Goal: Navigation & Orientation: Find specific page/section

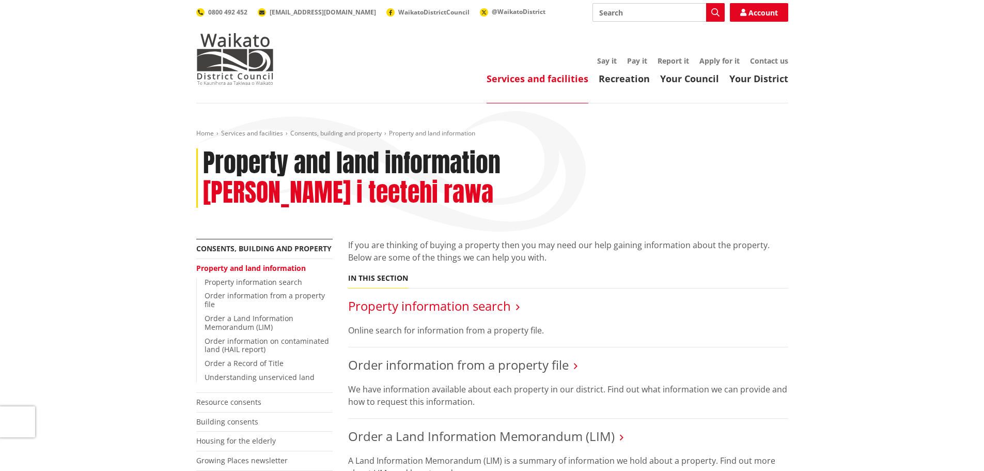
click at [435, 297] on link "Property information search" at bounding box center [429, 305] width 163 height 17
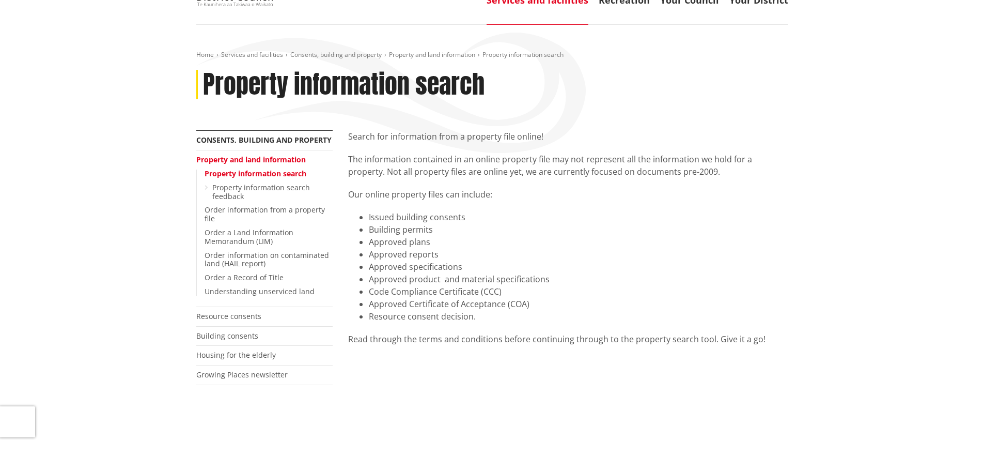
scroll to position [52, 0]
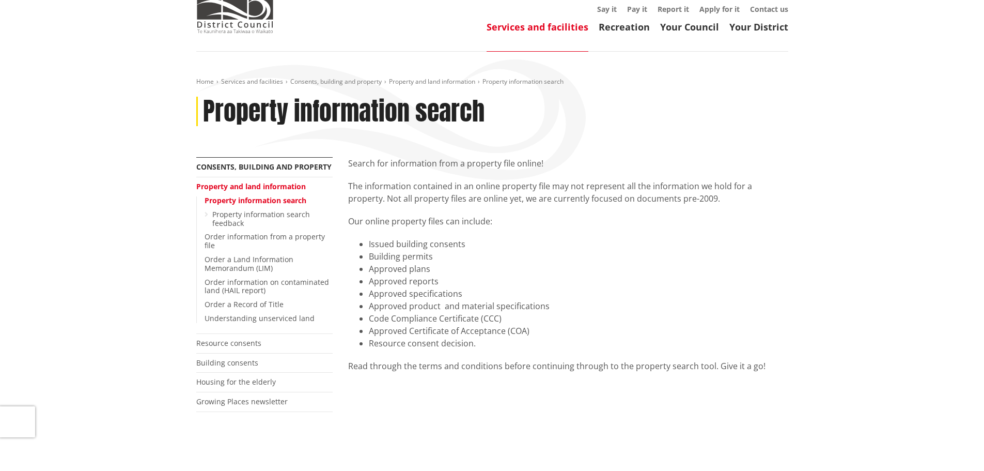
click at [491, 188] on p "The information contained in an online property file may not represent all the …" at bounding box center [568, 192] width 440 height 25
click at [234, 360] on link "Building consents" at bounding box center [227, 363] width 62 height 10
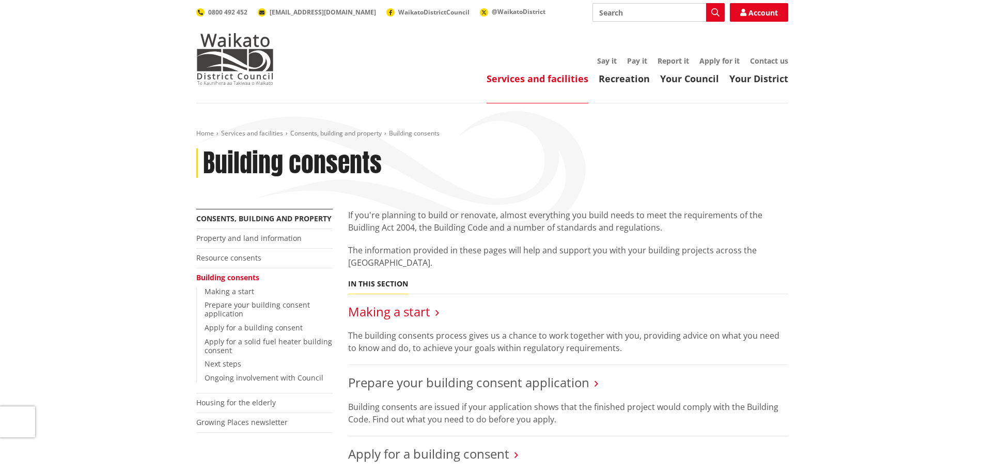
scroll to position [103, 0]
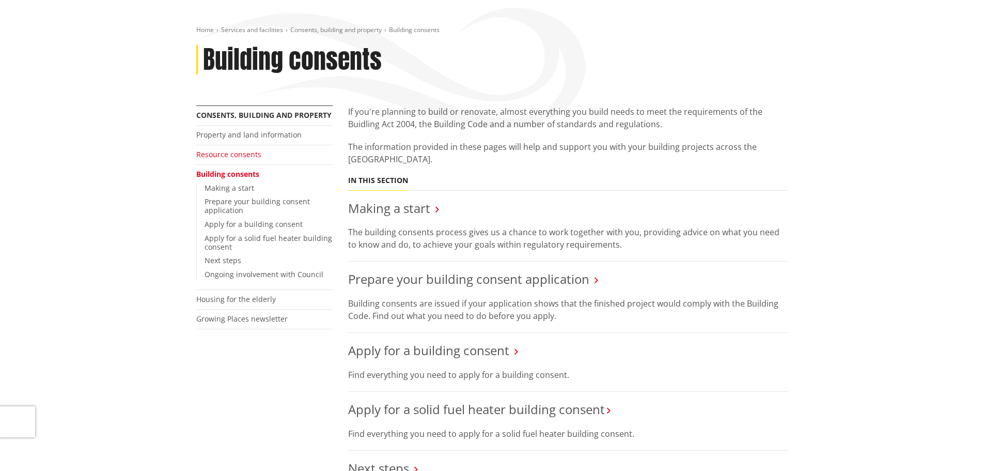
click at [236, 151] on link "Resource consents" at bounding box center [228, 154] width 65 height 10
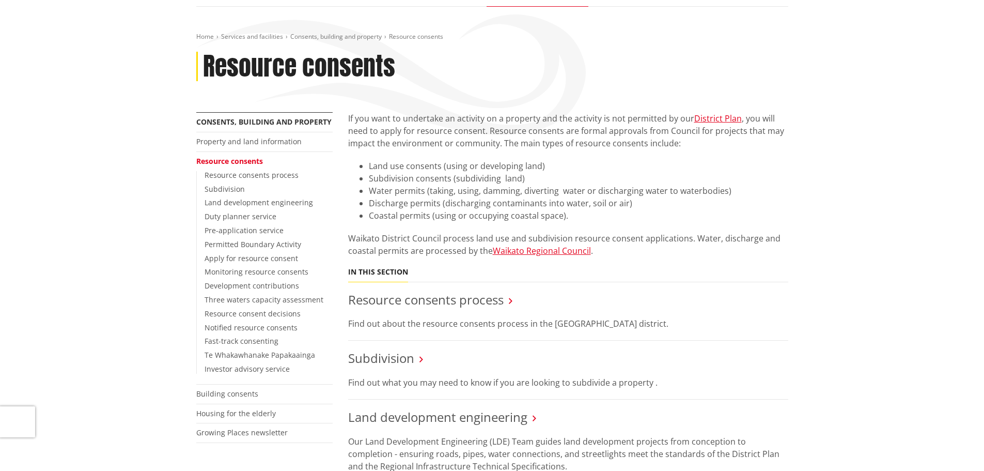
scroll to position [103, 0]
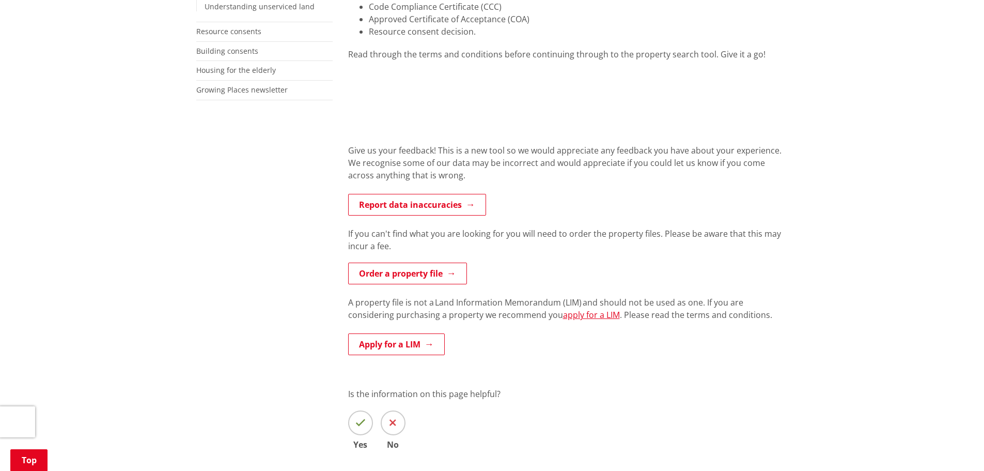
scroll to position [413, 0]
